Goal: Information Seeking & Learning: Learn about a topic

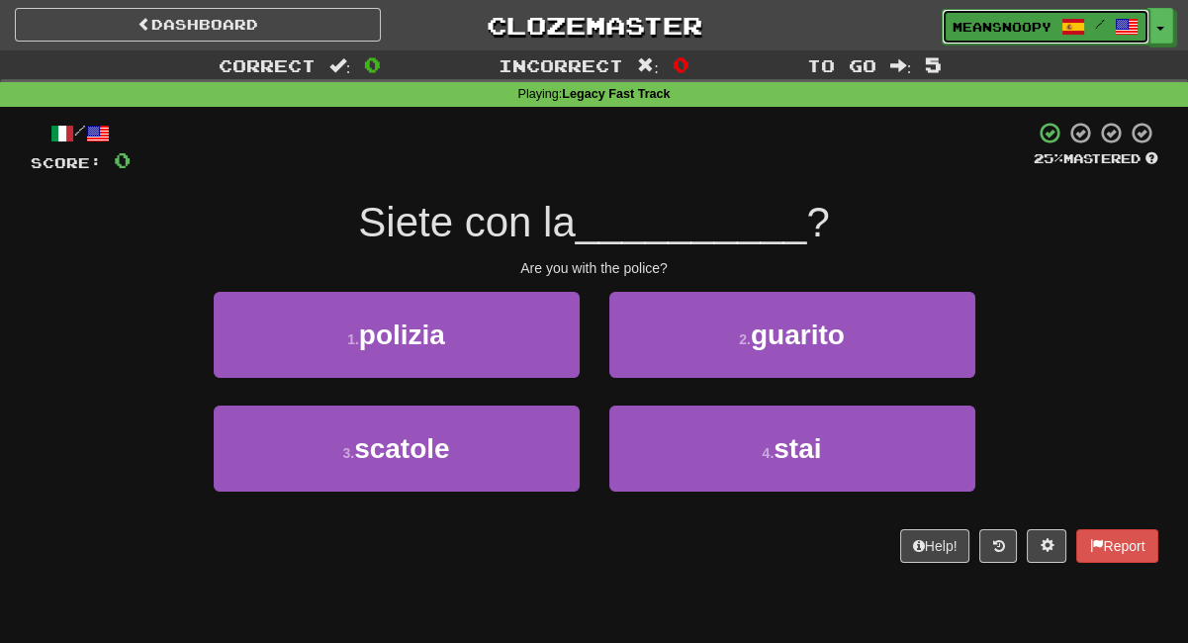
click at [978, 29] on span "meansnoopy" at bounding box center [1002, 27] width 99 height 18
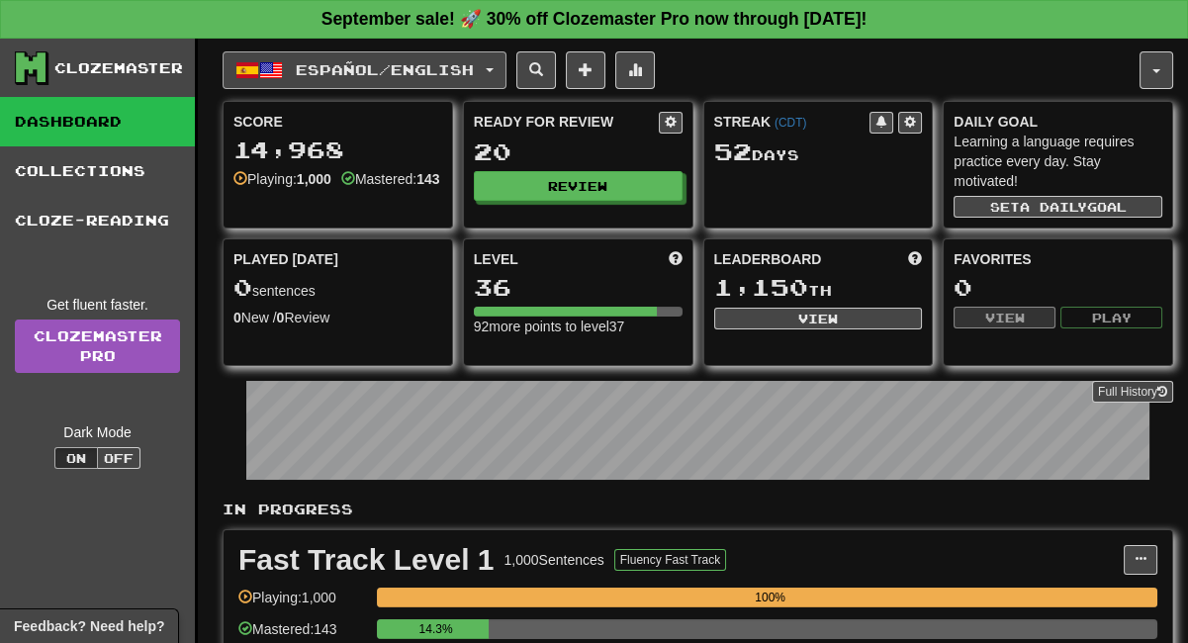
click at [342, 78] on button "Español / English" at bounding box center [365, 70] width 284 height 38
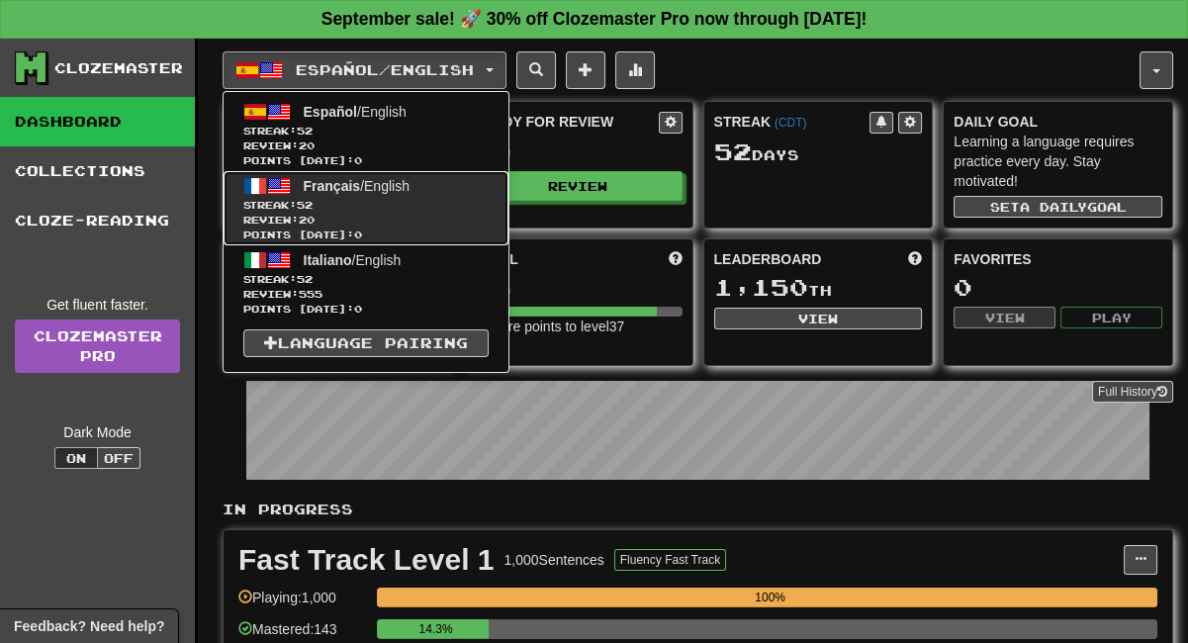
click at [333, 187] on span "Français" at bounding box center [332, 186] width 57 height 16
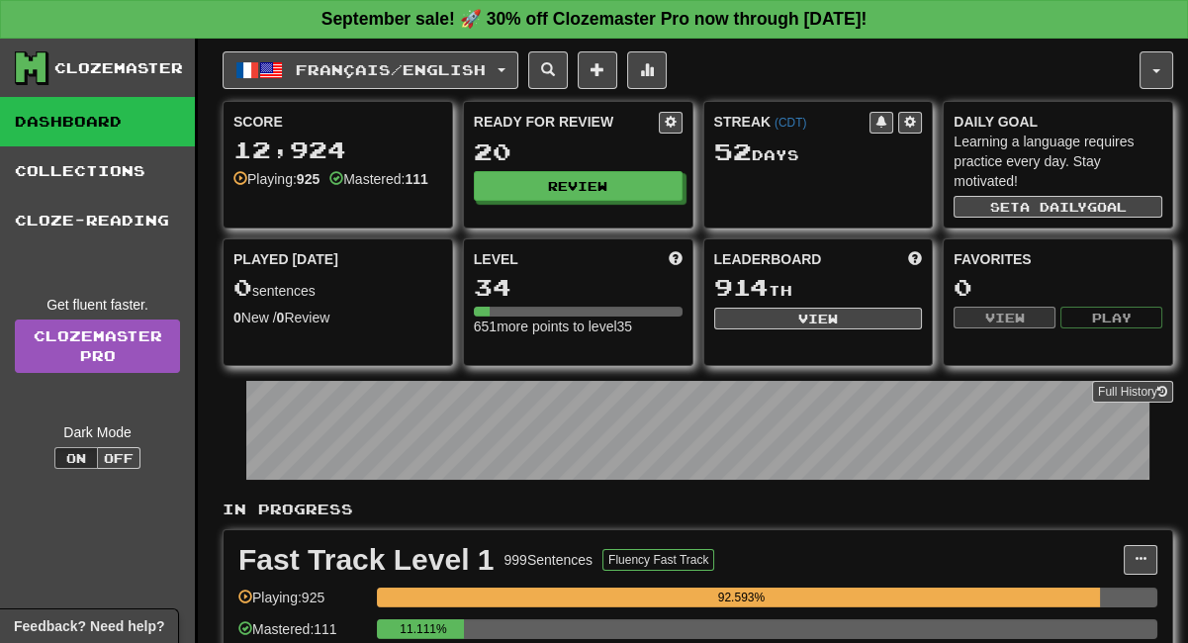
click at [930, 308] on div "Leaderboard 914 th View" at bounding box center [818, 289] width 229 height 100
